Goal: Register for event/course

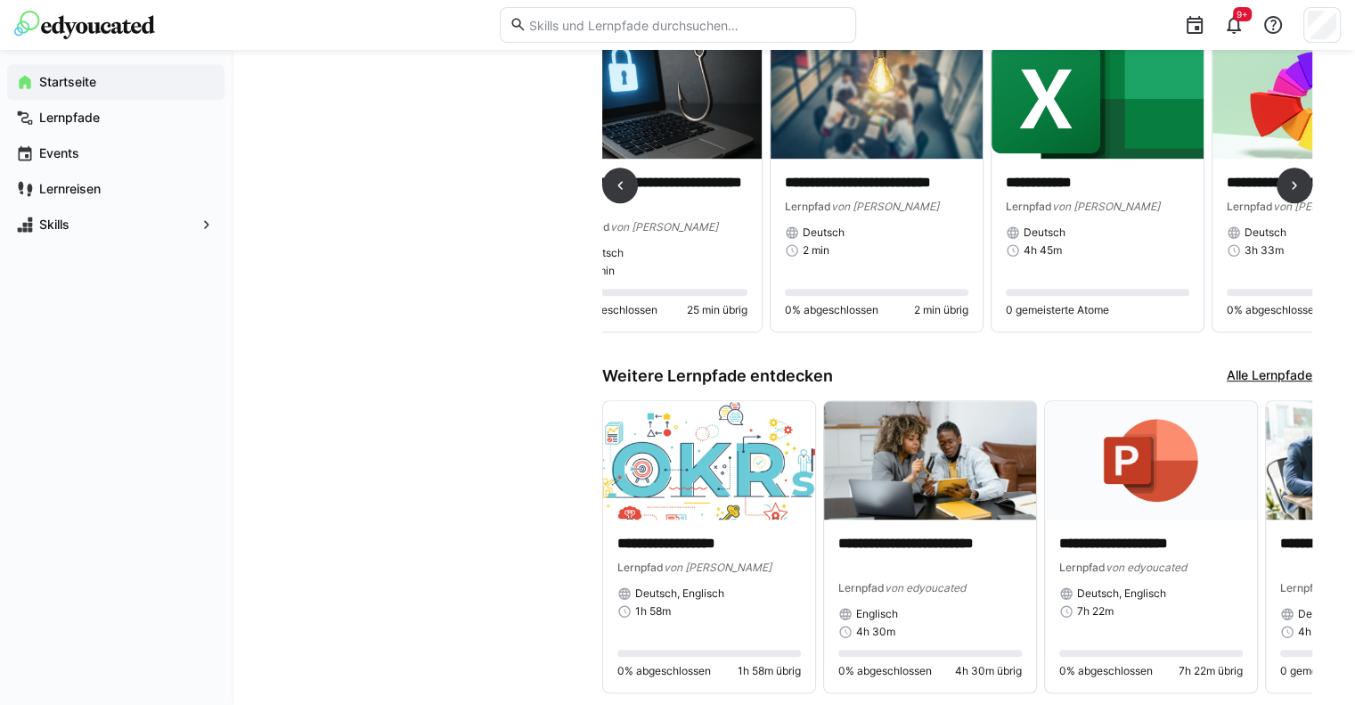
scroll to position [987, 0]
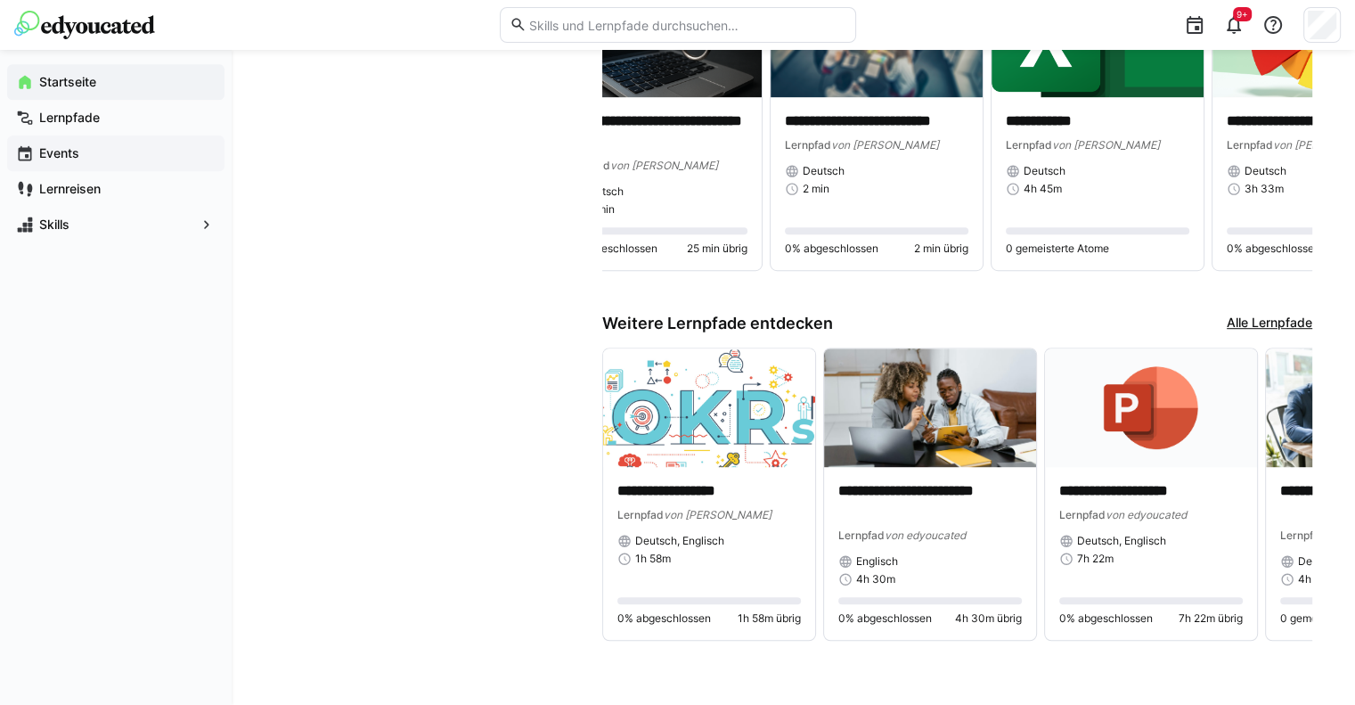
click at [0, 0] on app-navigation-label "Events" at bounding box center [0, 0] width 0 height 0
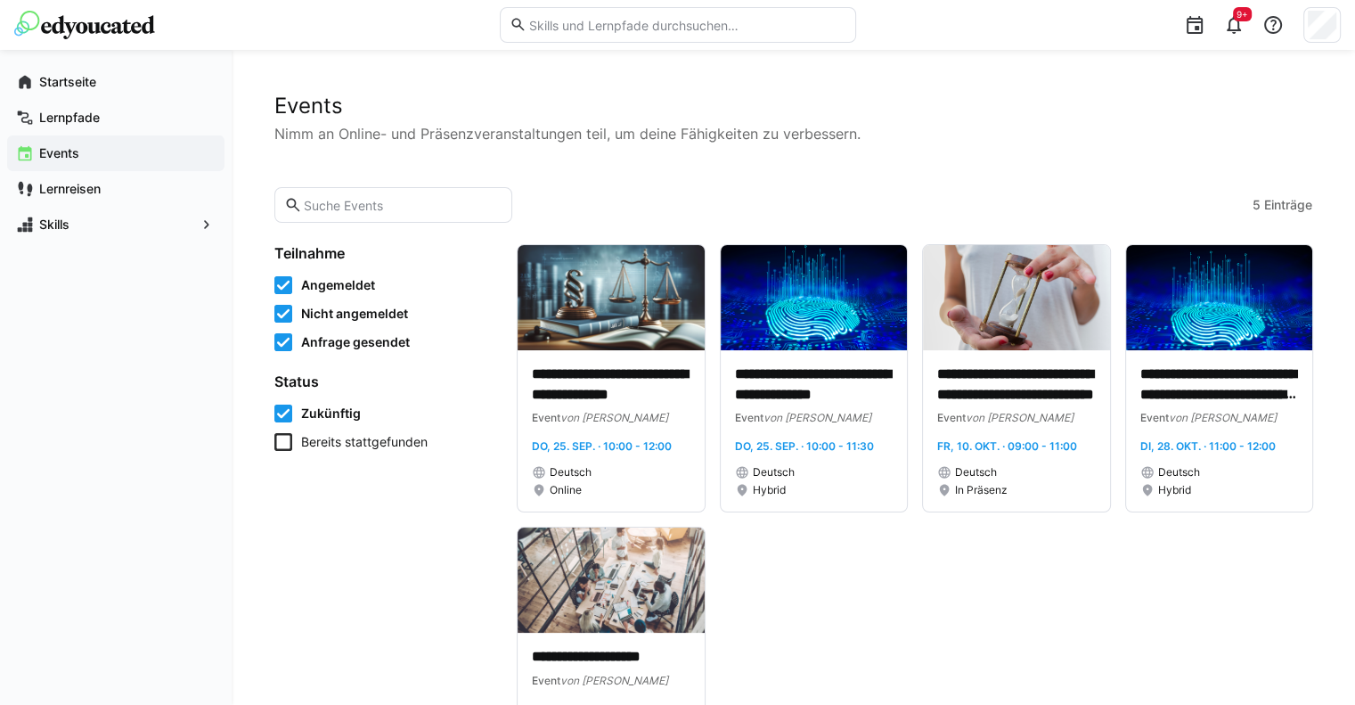
click at [274, 446] on icon at bounding box center [283, 442] width 18 height 18
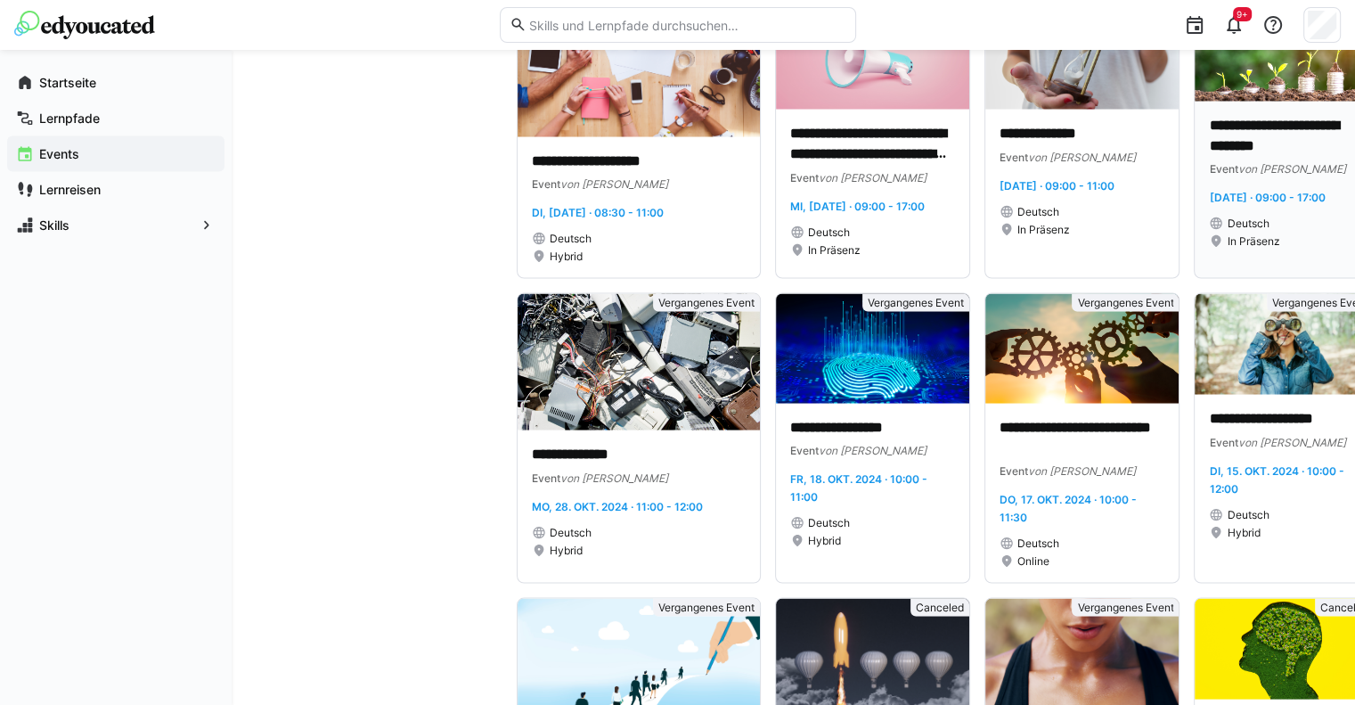
scroll to position [3714, 0]
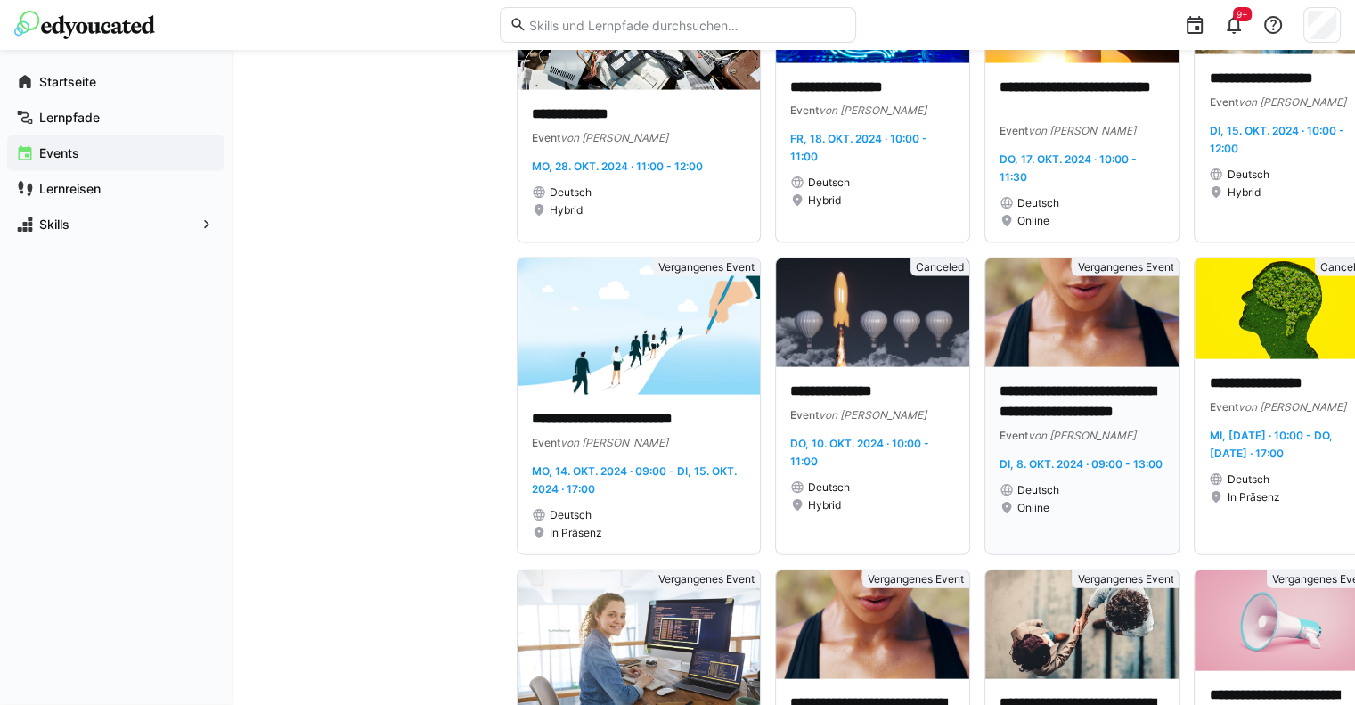
click at [1048, 410] on p "**********" at bounding box center [1082, 401] width 165 height 41
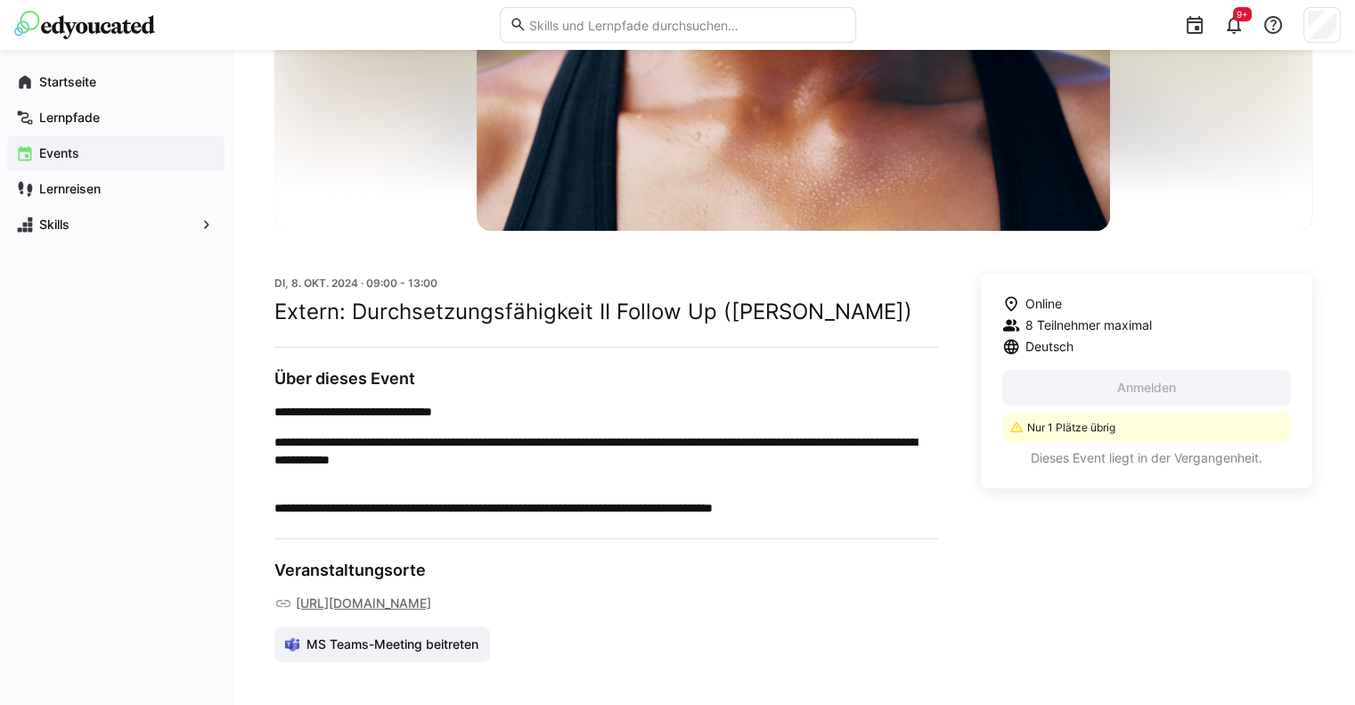
scroll to position [274, 0]
